Goal: Communication & Community: Ask a question

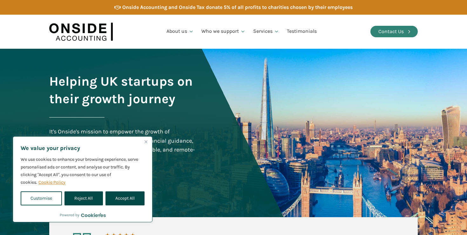
click at [392, 31] on div "Contact Us" at bounding box center [391, 31] width 25 height 8
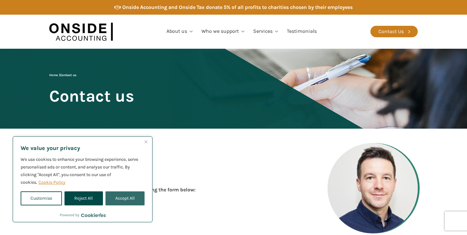
click at [127, 198] on button "Accept All" at bounding box center [125, 198] width 39 height 14
checkbox input "true"
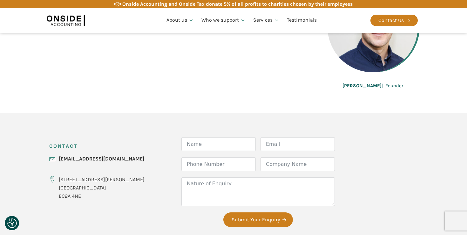
scroll to position [169, 0]
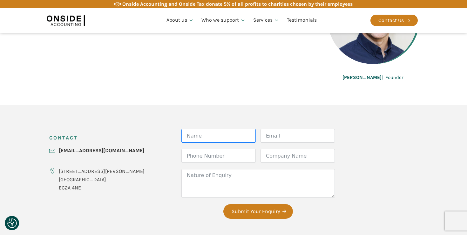
click at [187, 136] on input "Name" at bounding box center [218, 136] width 74 height 14
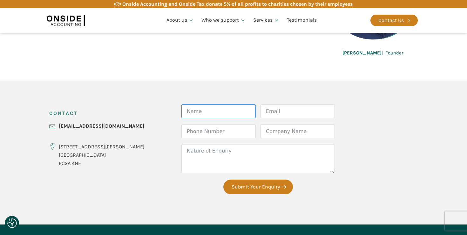
scroll to position [199, 0]
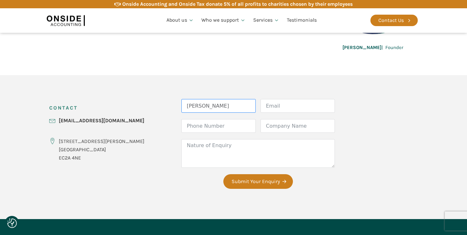
type input "[PERSON_NAME]"
click at [262, 108] on input "Email" at bounding box center [298, 106] width 74 height 14
type input "[PERSON_NAME]"
click at [196, 126] on input "Phone Number" at bounding box center [218, 126] width 74 height 14
type input "07462642715"
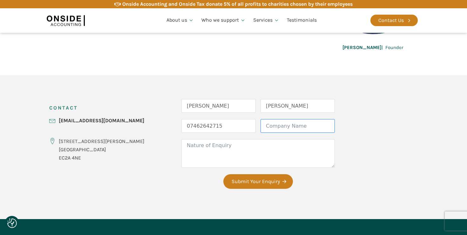
click at [261, 125] on input "Company Name" at bounding box center [298, 126] width 74 height 14
type input "Dos"
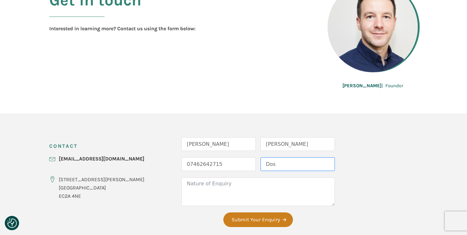
scroll to position [0, 0]
